Goal: Find specific page/section: Find specific page/section

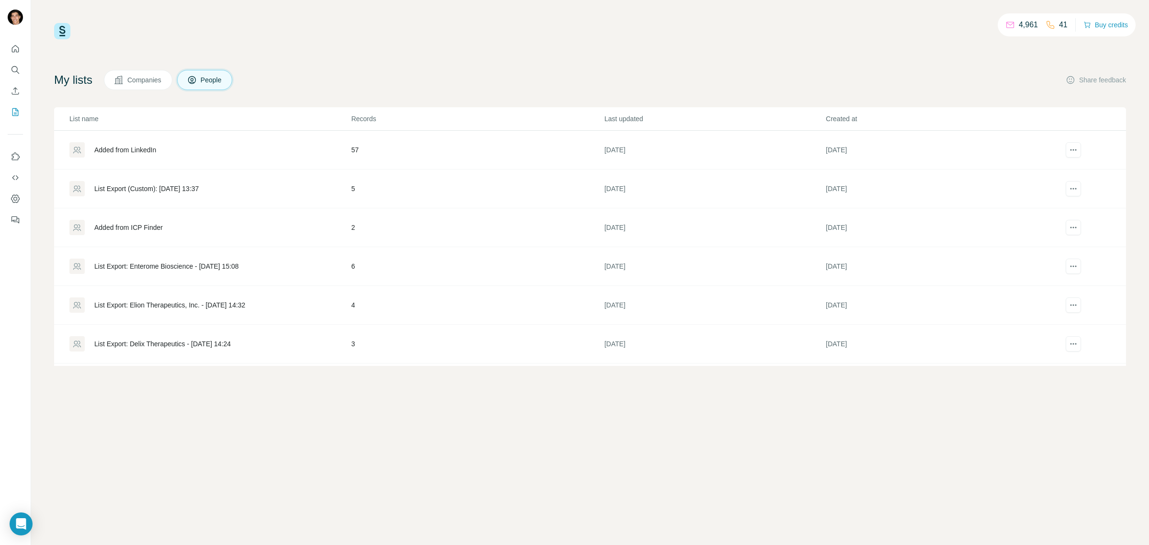
click at [1018, 27] on p "4,961" at bounding box center [1027, 24] width 19 height 11
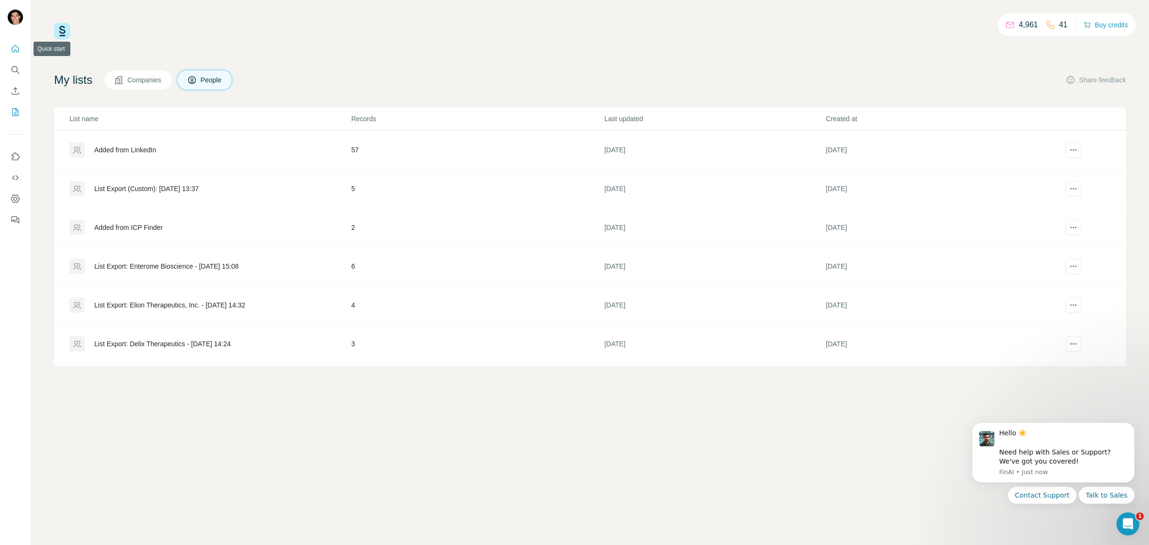
click at [18, 53] on icon "Quick start" at bounding box center [16, 49] width 10 height 10
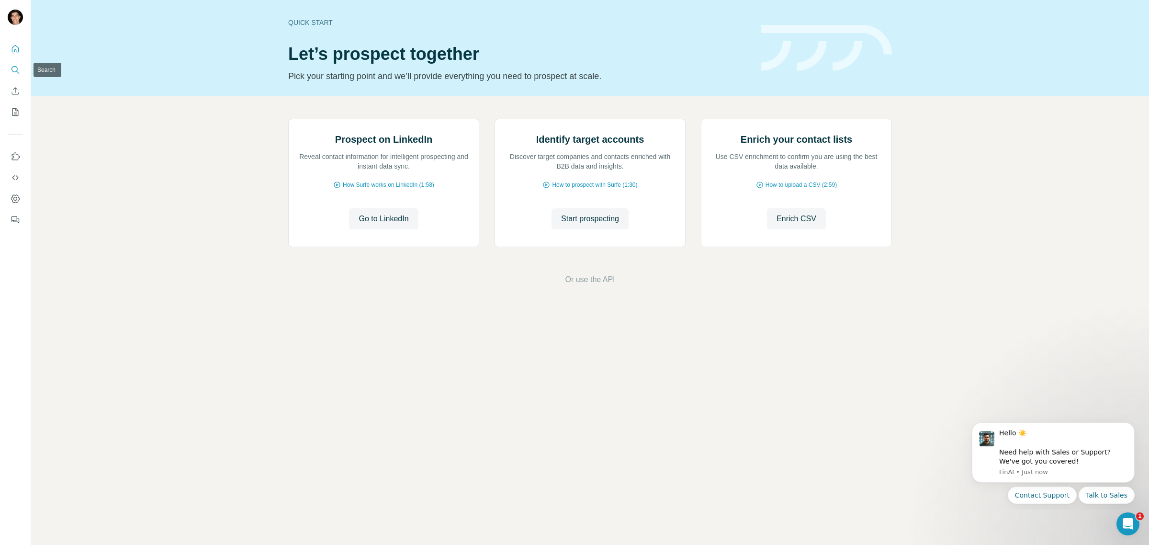
click at [12, 71] on icon "Search" at bounding box center [16, 70] width 10 height 10
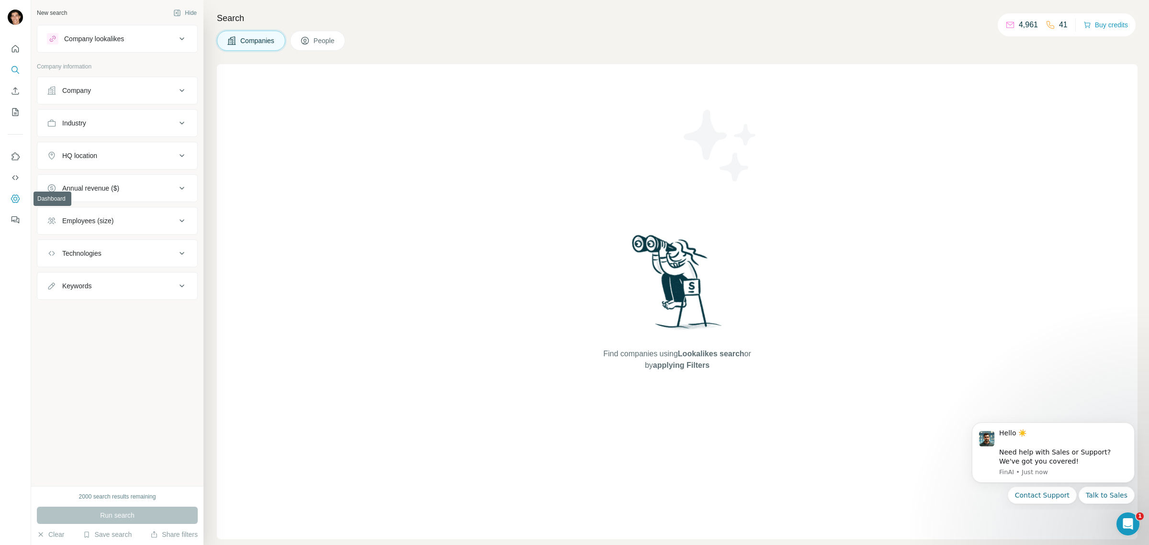
click at [22, 204] on button "Dashboard" at bounding box center [15, 198] width 15 height 17
click at [20, 48] on button "Quick start" at bounding box center [15, 48] width 15 height 17
